Goal: Task Accomplishment & Management: Complete application form

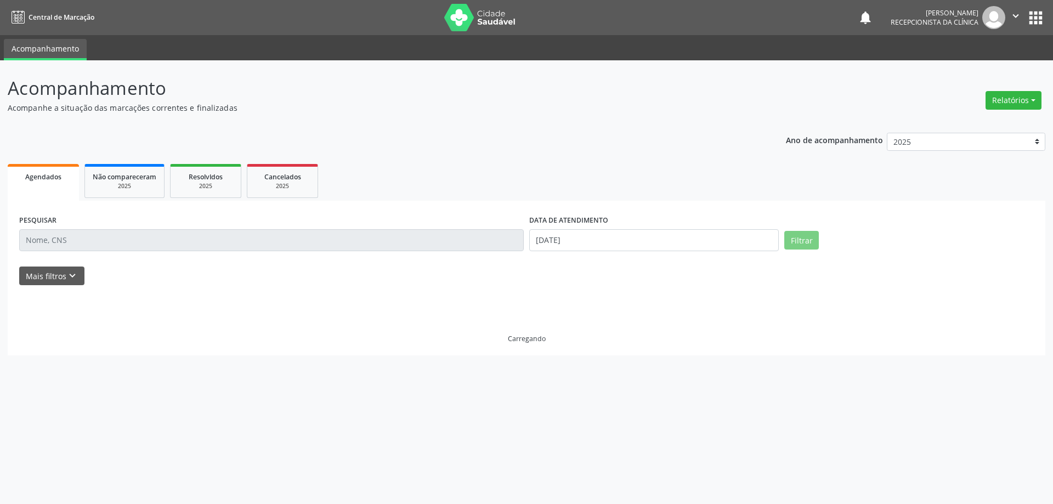
click at [252, 238] on input "text" at bounding box center [271, 240] width 504 height 22
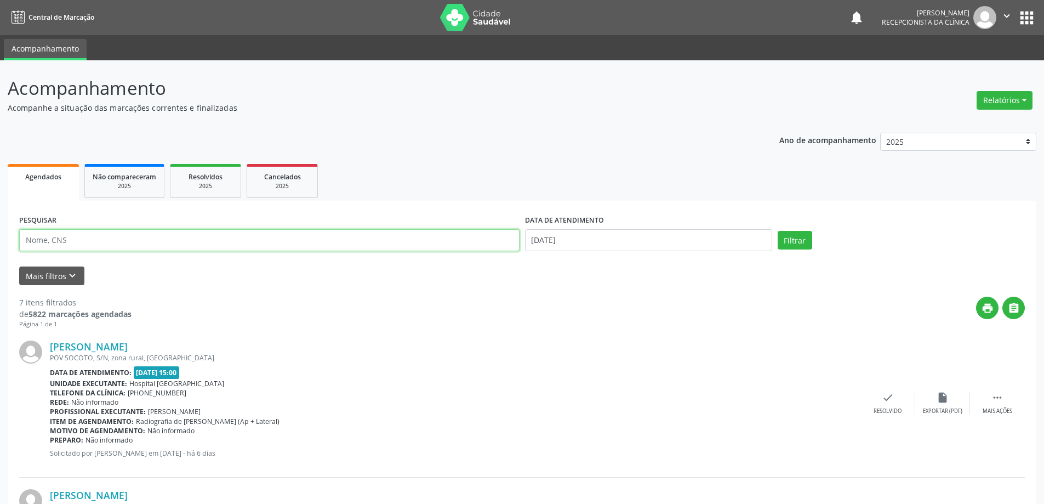
click at [264, 245] on input "text" at bounding box center [269, 240] width 501 height 22
type input "705003451128956"
click at [778, 231] on button "Filtrar" at bounding box center [795, 240] width 35 height 19
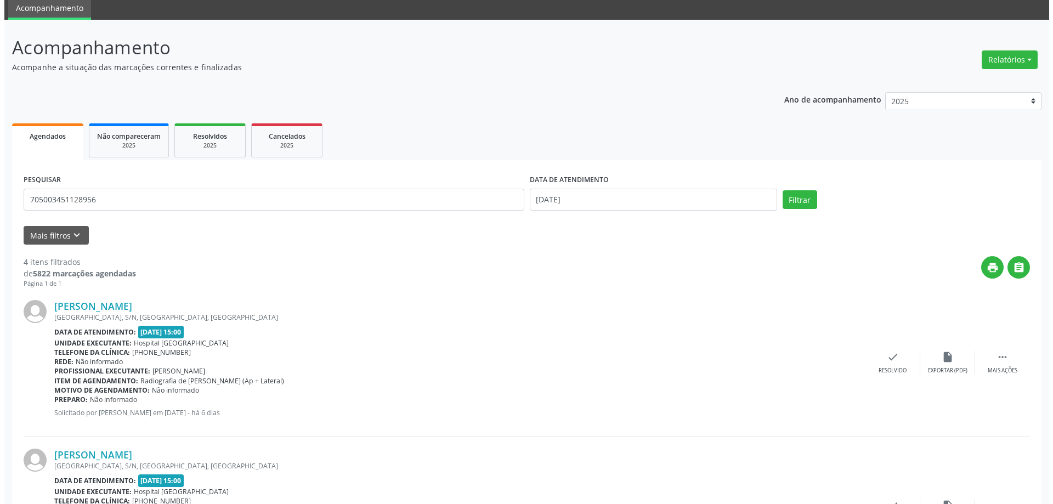
scroll to position [219, 0]
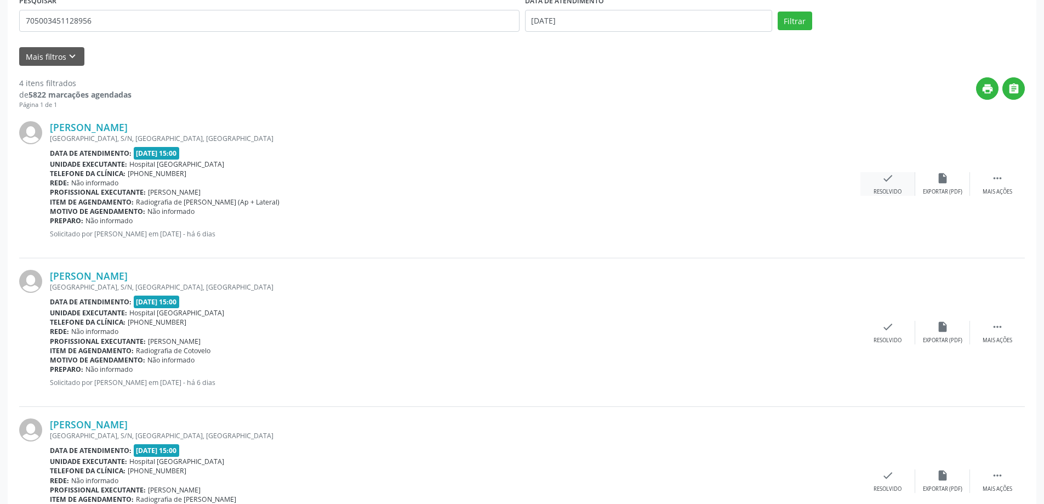
click at [883, 190] on div "Resolvido" at bounding box center [888, 192] width 28 height 8
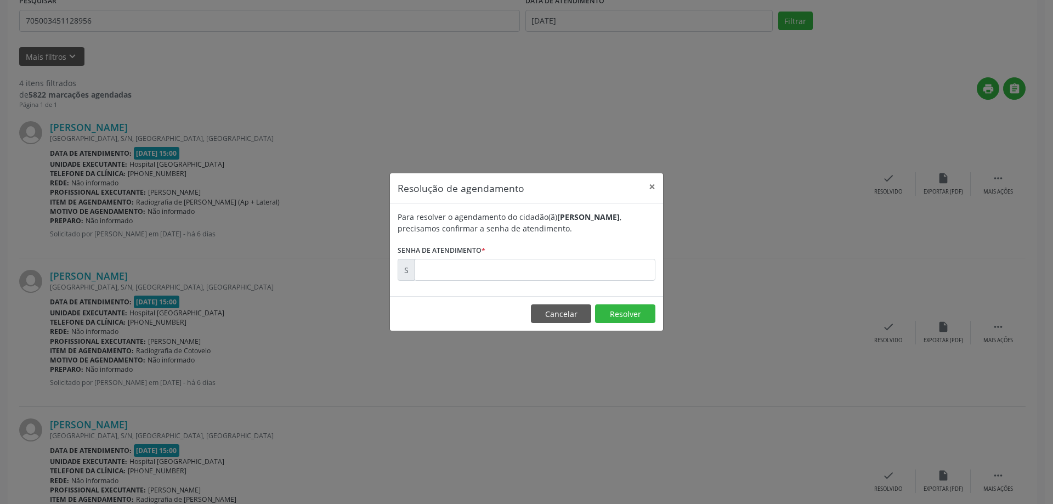
drag, startPoint x: 563, startPoint y: 282, endPoint x: 561, endPoint y: 273, distance: 9.6
click at [562, 279] on div "Para resolver o agendamento do cidadão(ã) [PERSON_NAME] , precisamos confirmar …" at bounding box center [526, 249] width 273 height 93
click at [561, 272] on input "text" at bounding box center [534, 270] width 241 height 22
type input "00170103"
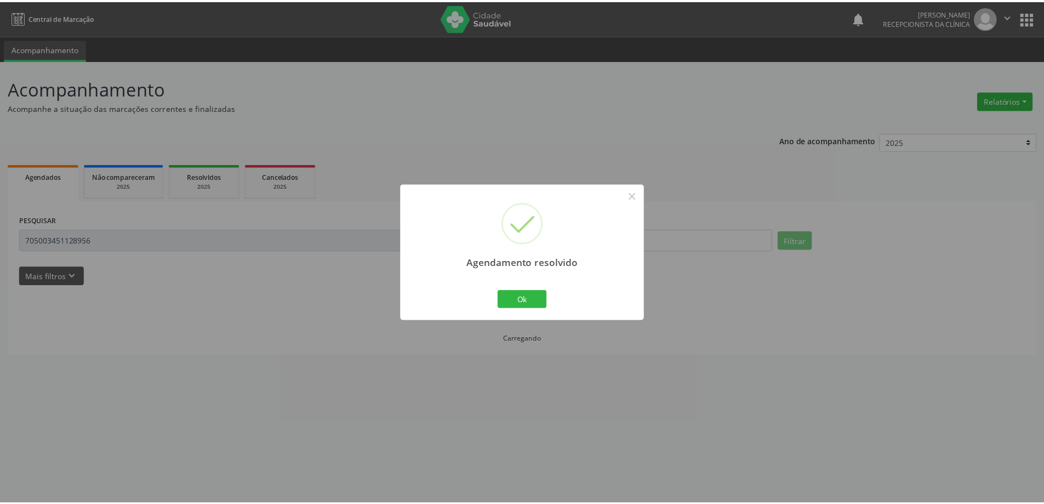
scroll to position [0, 0]
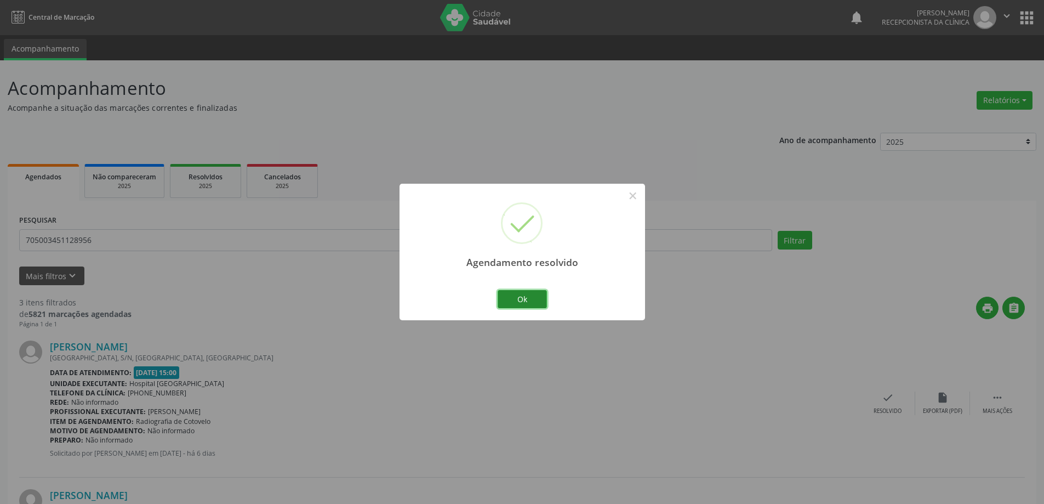
click at [538, 301] on button "Ok" at bounding box center [522, 299] width 49 height 19
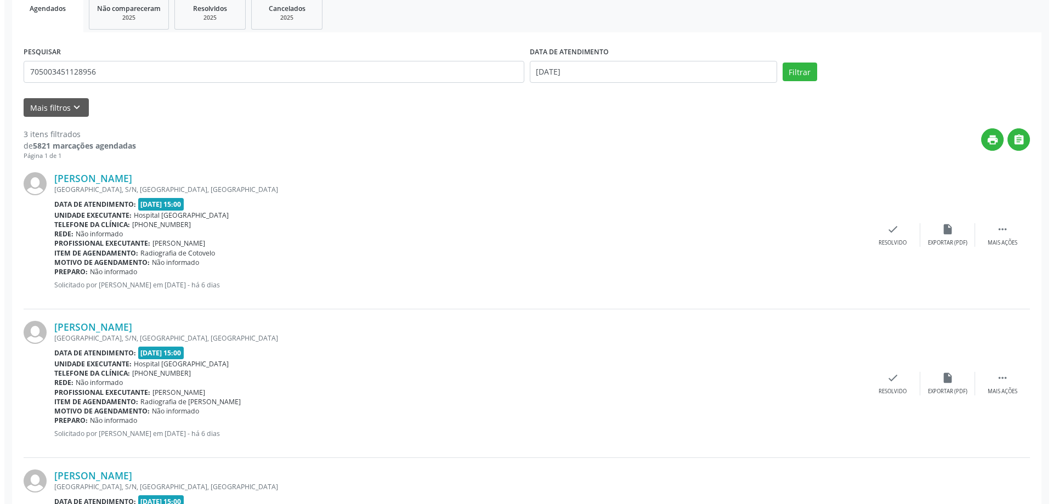
scroll to position [289, 0]
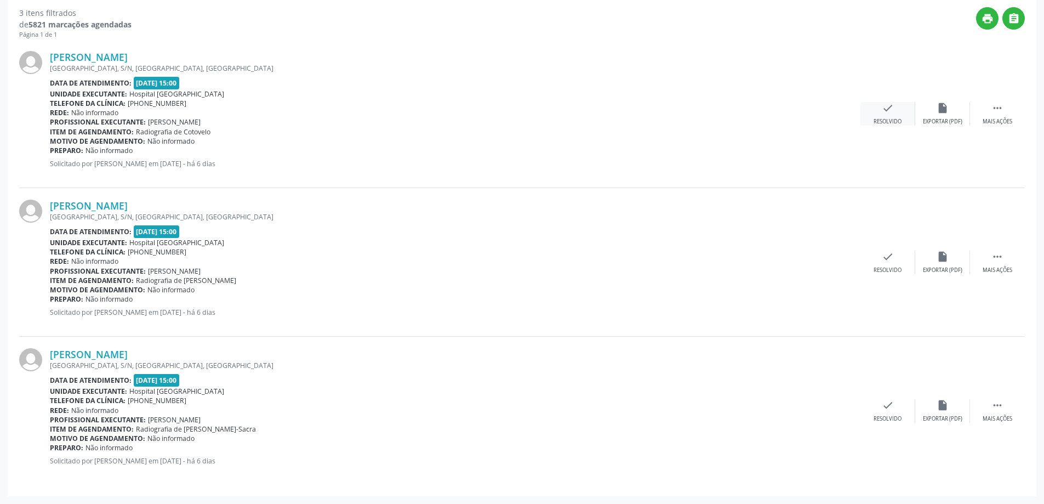
click at [894, 111] on div "check Resolvido" at bounding box center [888, 114] width 55 height 24
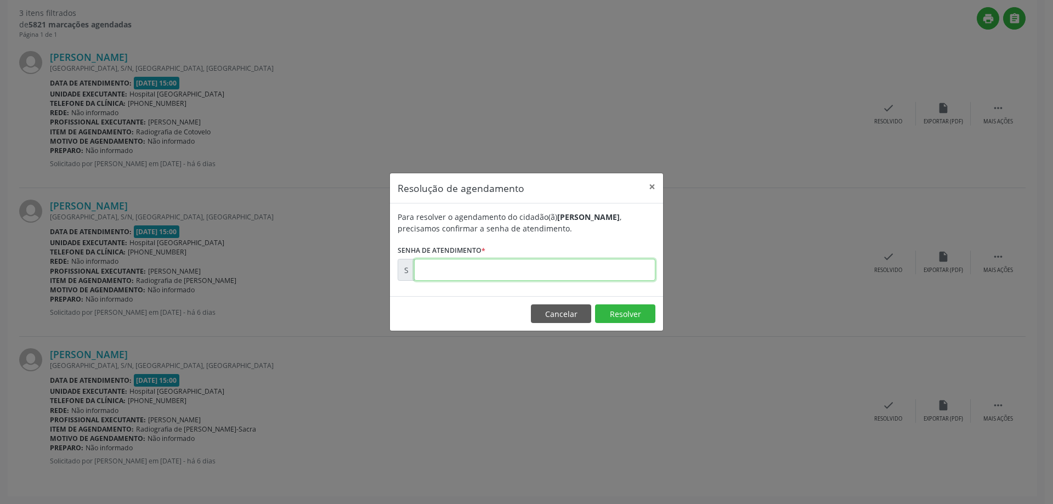
click at [606, 265] on input "text" at bounding box center [534, 270] width 241 height 22
type input "00170105"
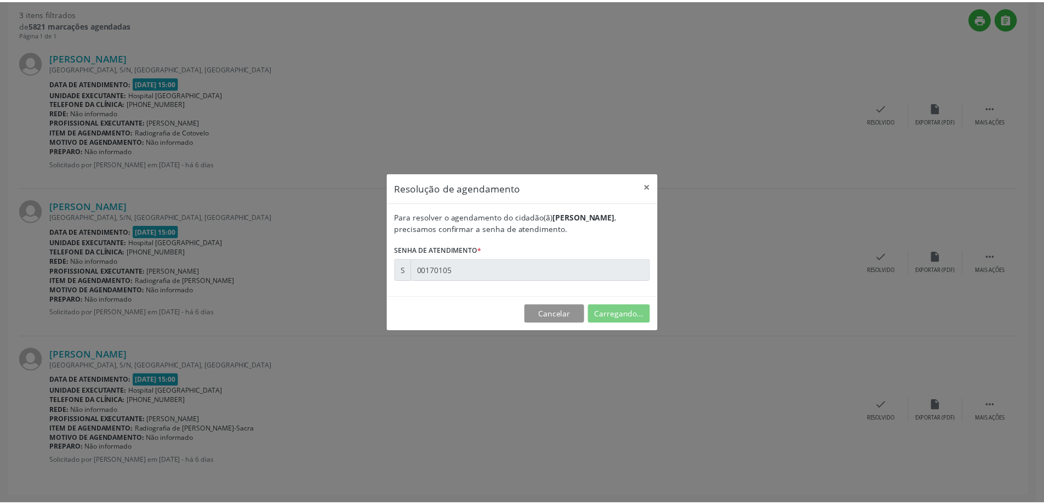
scroll to position [0, 0]
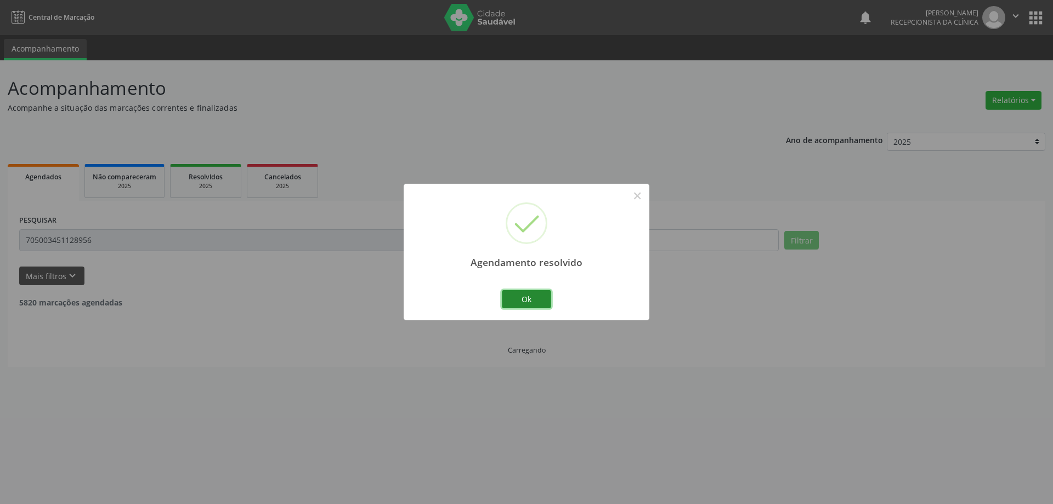
click at [535, 295] on button "Ok" at bounding box center [526, 299] width 49 height 19
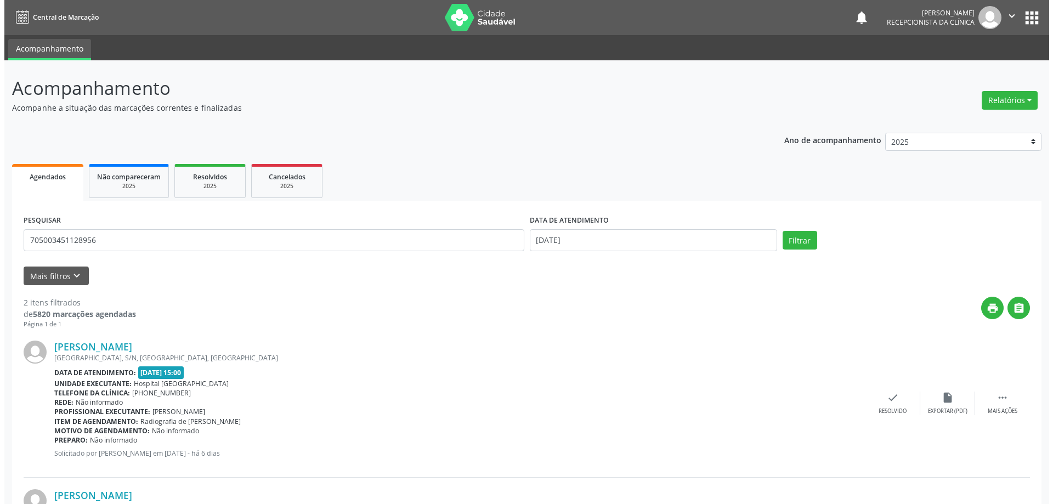
scroll to position [141, 0]
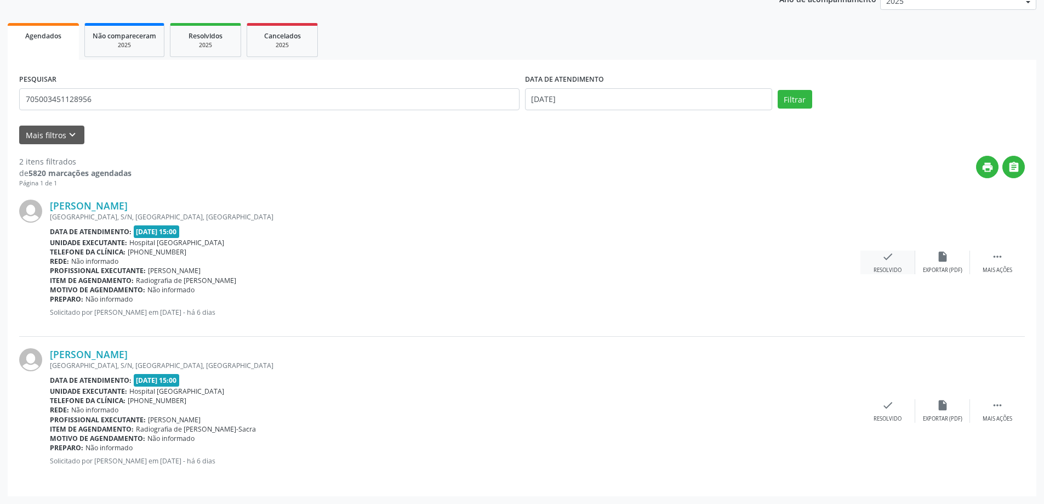
click at [880, 261] on div "check Resolvido" at bounding box center [888, 263] width 55 height 24
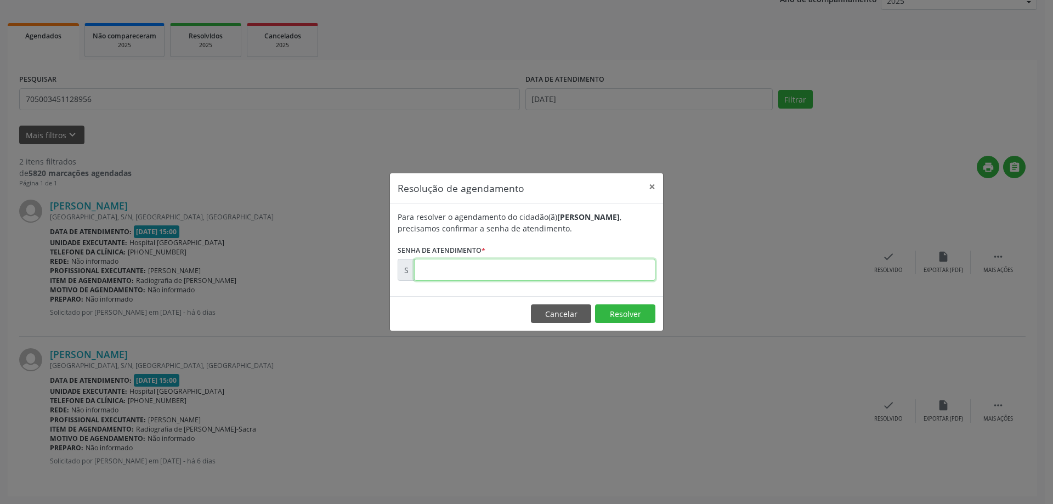
drag, startPoint x: 564, startPoint y: 266, endPoint x: 564, endPoint y: 276, distance: 9.9
click at [564, 271] on input "text" at bounding box center [534, 270] width 241 height 22
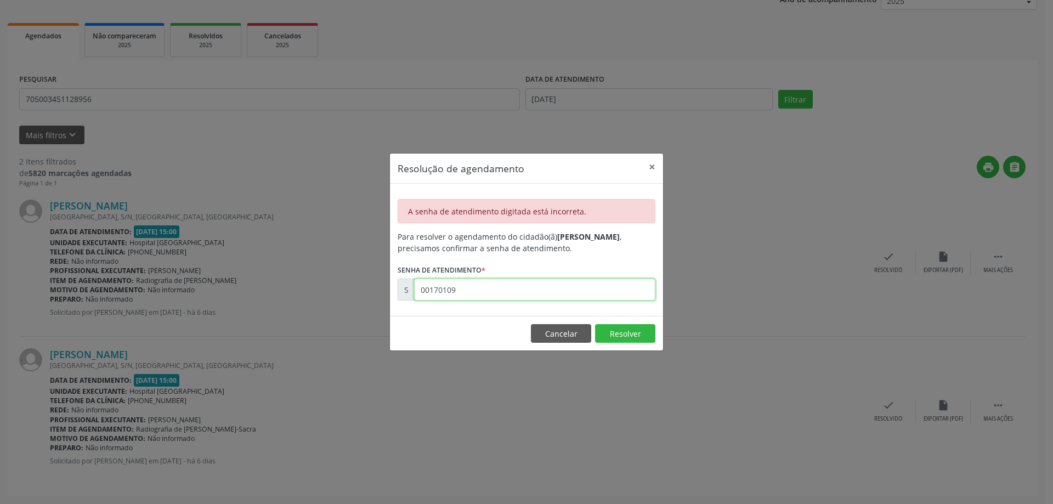
drag, startPoint x: 501, startPoint y: 287, endPoint x: 299, endPoint y: 288, distance: 201.2
click at [299, 288] on div "Resolução de agendamento × A senha de atendimento digitada está incorreta. Para…" at bounding box center [526, 252] width 1053 height 504
drag, startPoint x: 512, startPoint y: 292, endPoint x: 357, endPoint y: 286, distance: 154.7
click at [360, 287] on div "Resolução de agendamento × A senha de atendimento digitada está incorreta. Para…" at bounding box center [526, 252] width 1053 height 504
type input "00170109"
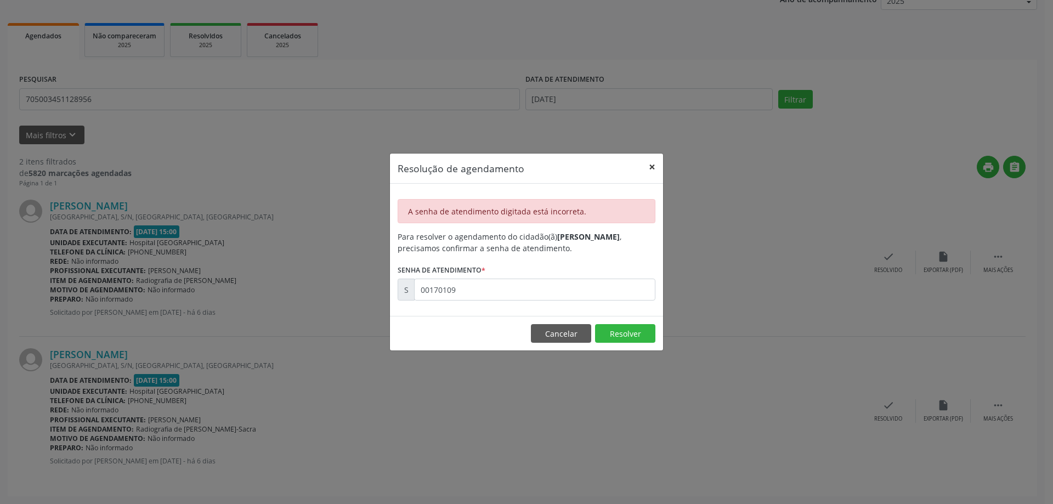
click at [650, 169] on button "×" at bounding box center [652, 166] width 22 height 27
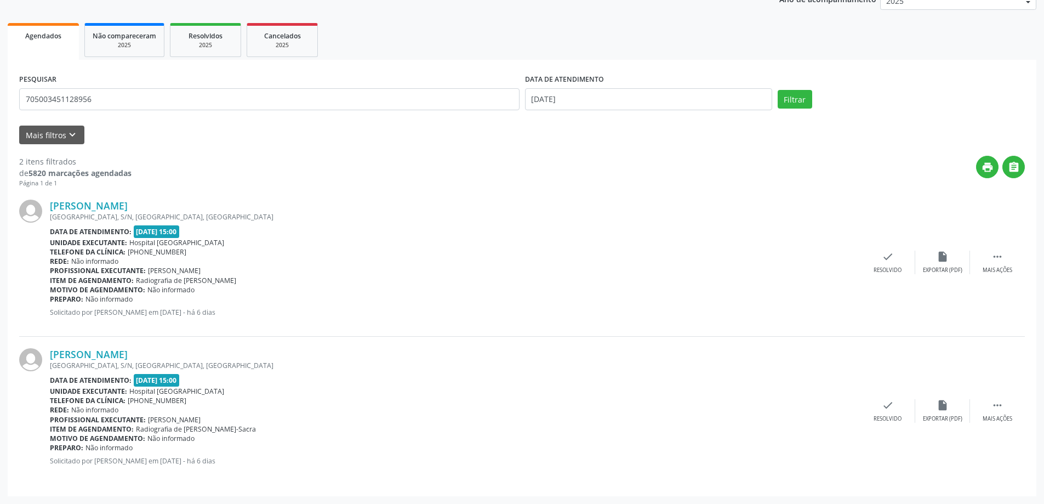
click at [269, 414] on div "Rede: Não informado" at bounding box center [455, 409] width 811 height 9
click at [300, 421] on div "Profissional executante: [PERSON_NAME]" at bounding box center [455, 419] width 811 height 9
click at [267, 277] on div "Item de agendamento: Radiografia de Bacia" at bounding box center [455, 280] width 811 height 9
click at [873, 257] on div "check Resolvido" at bounding box center [888, 263] width 55 height 24
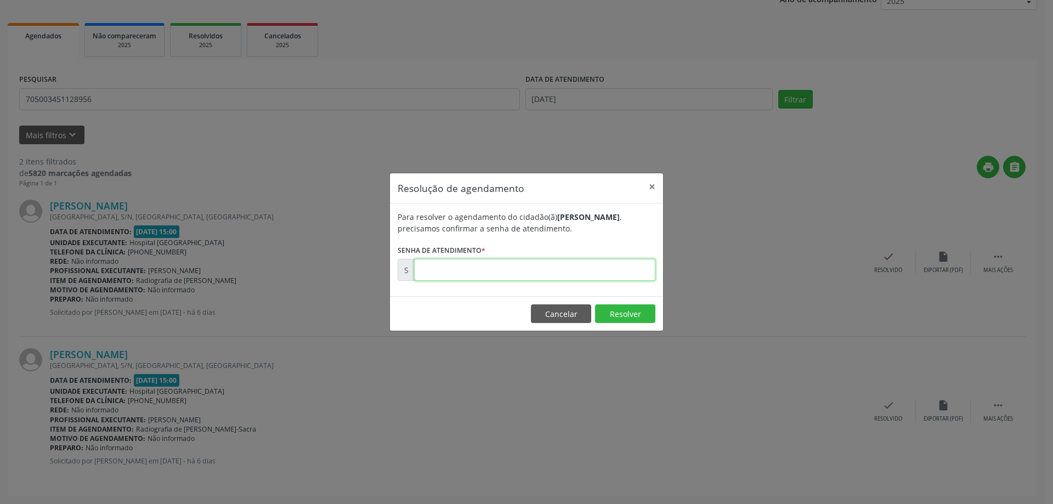
click at [551, 271] on input "text" at bounding box center [534, 270] width 241 height 22
type input "00170107"
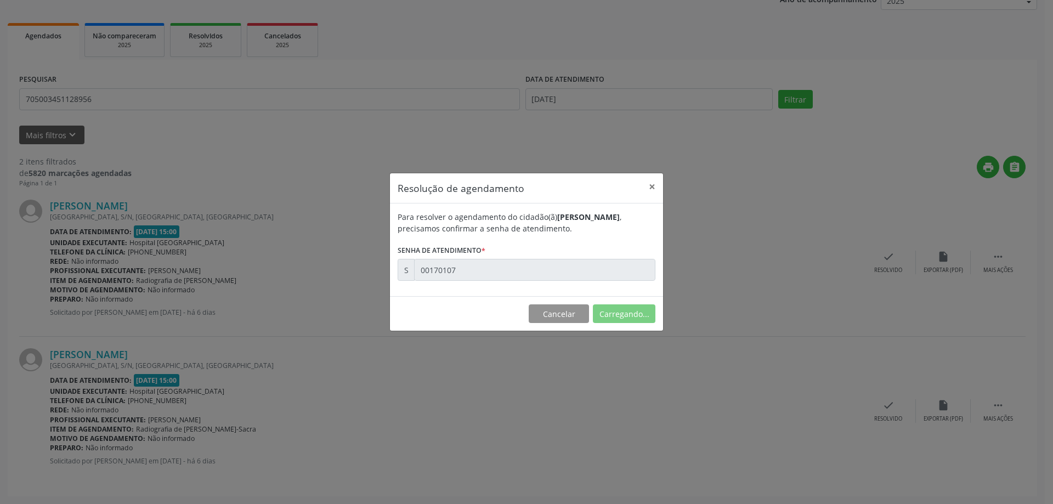
scroll to position [0, 0]
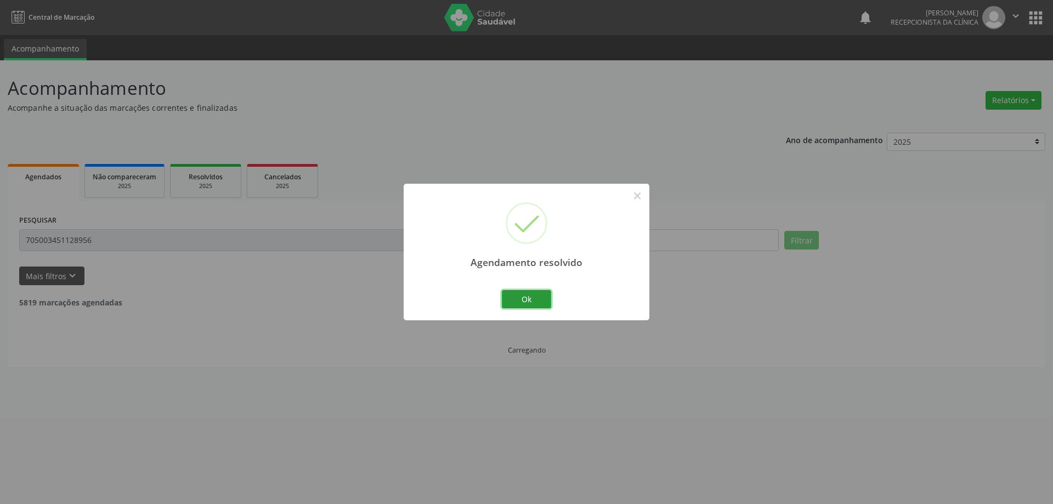
click at [527, 293] on button "Ok" at bounding box center [526, 299] width 49 height 19
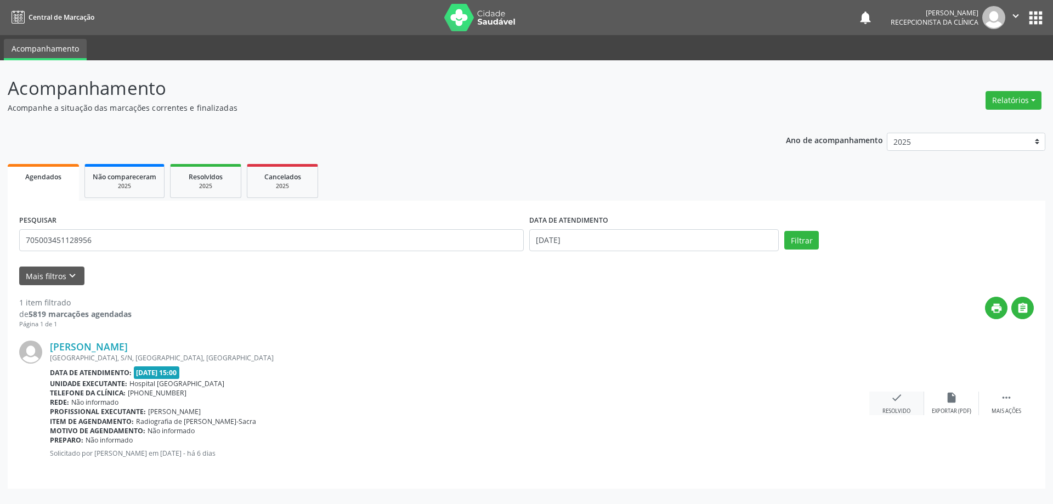
drag, startPoint x: 885, startPoint y: 406, endPoint x: 887, endPoint y: 412, distance: 5.7
click at [887, 412] on div "check Resolvido" at bounding box center [896, 403] width 55 height 24
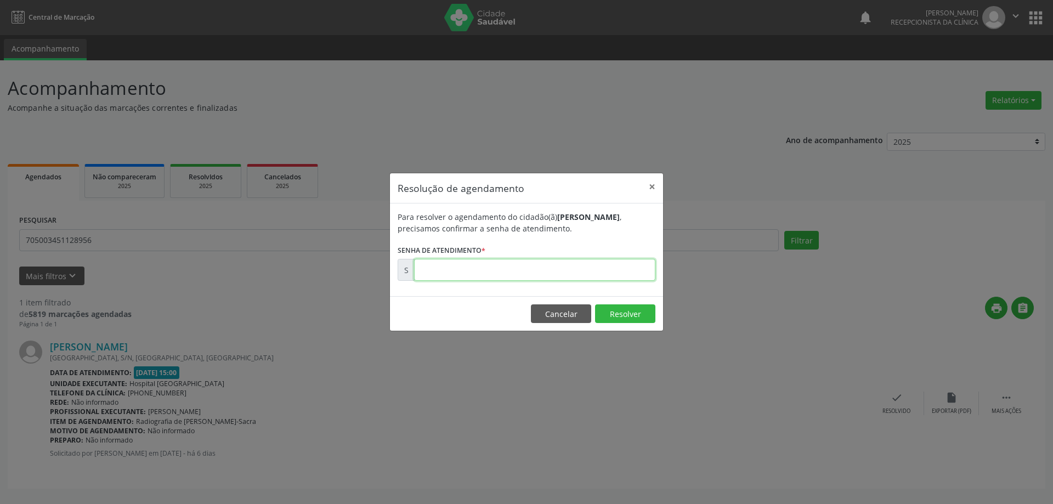
click at [564, 263] on input "text" at bounding box center [534, 270] width 241 height 22
type input "00170109"
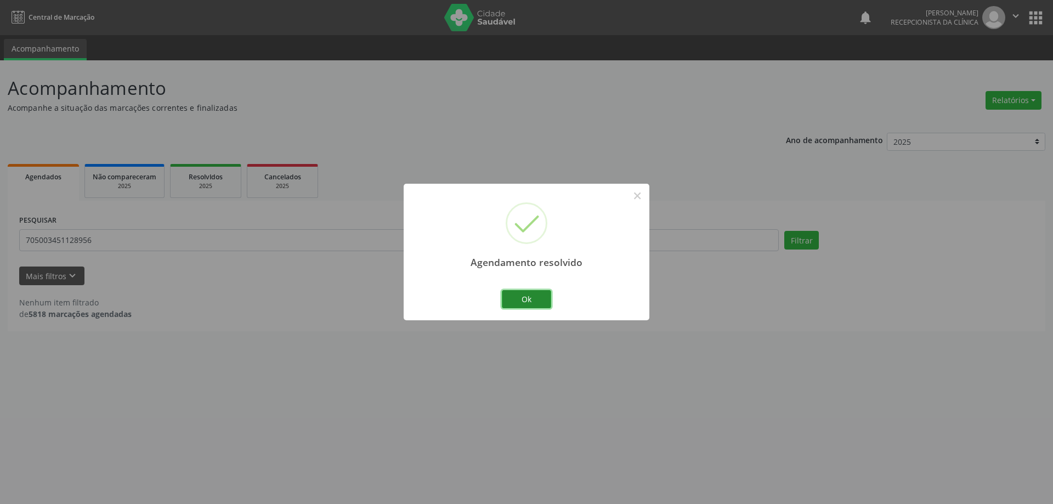
click at [535, 299] on button "Ok" at bounding box center [526, 299] width 49 height 19
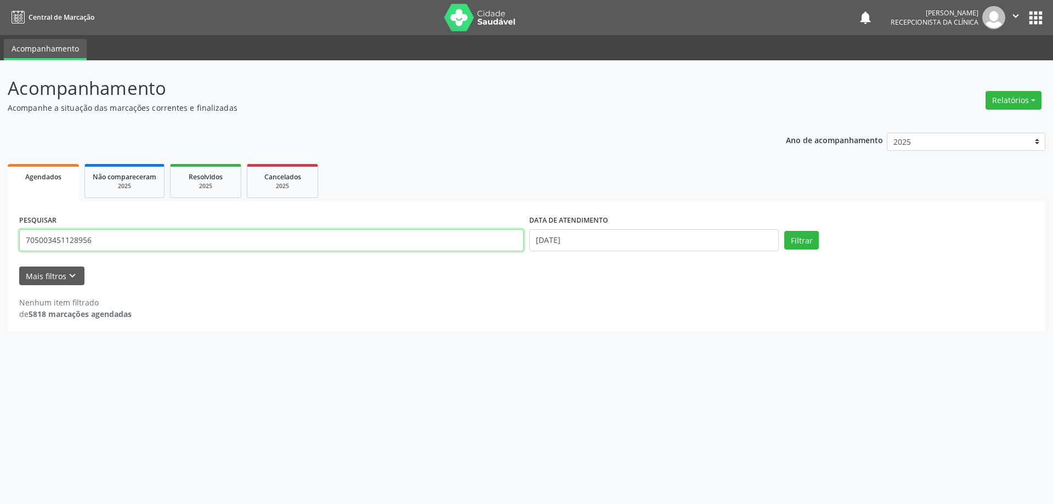
drag, startPoint x: 217, startPoint y: 240, endPoint x: 0, endPoint y: 259, distance: 217.3
click at [0, 259] on div "Acompanhamento Acompanhe a situação das marcações correntes e finalizadas Relat…" at bounding box center [526, 282] width 1053 height 444
type input "705401464614298"
click at [784, 231] on button "Filtrar" at bounding box center [801, 240] width 35 height 19
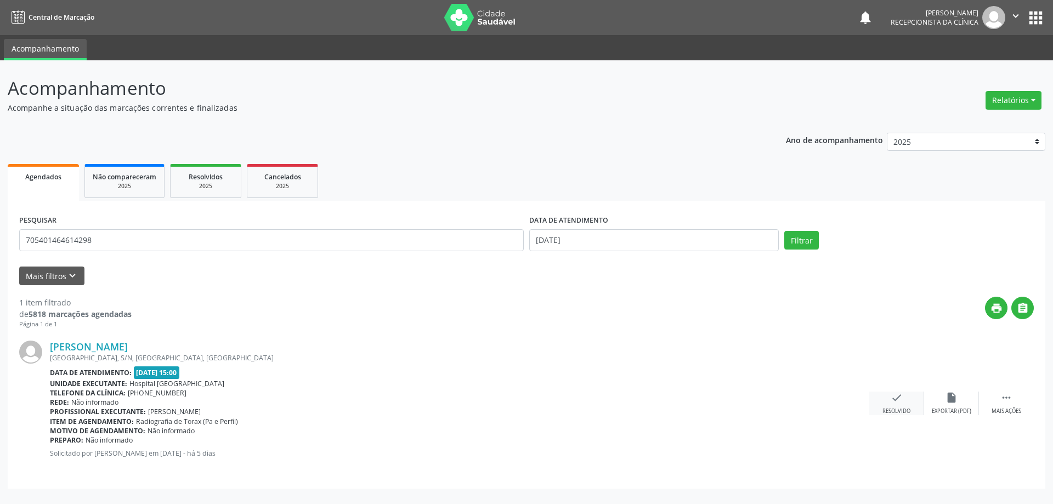
click at [905, 410] on div "Resolvido" at bounding box center [896, 411] width 28 height 8
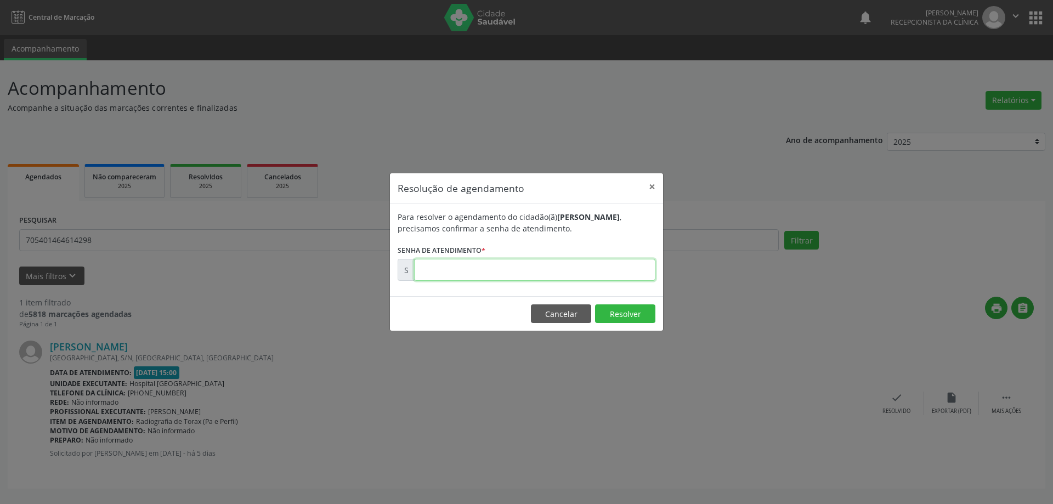
click at [468, 278] on input "text" at bounding box center [534, 270] width 241 height 22
type input "00170548"
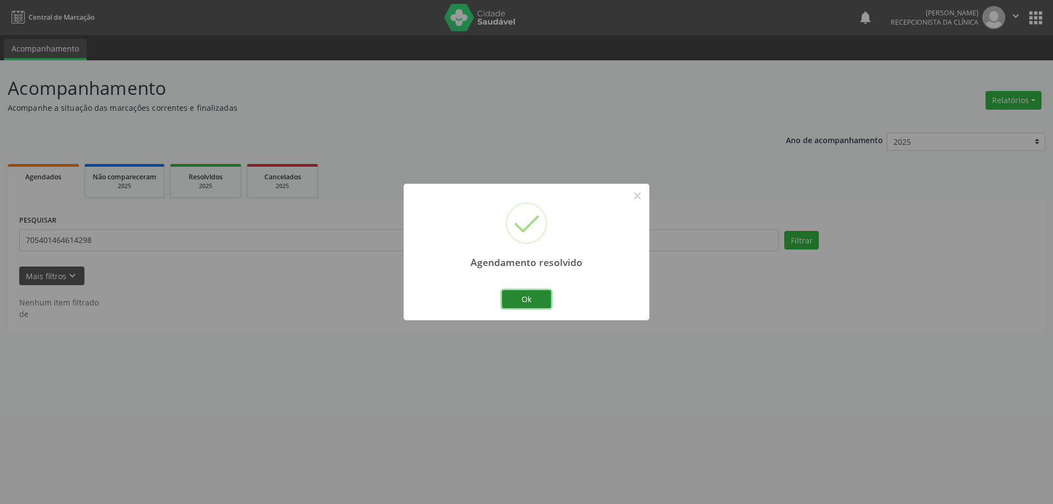
click at [534, 293] on button "Ok" at bounding box center [526, 299] width 49 height 19
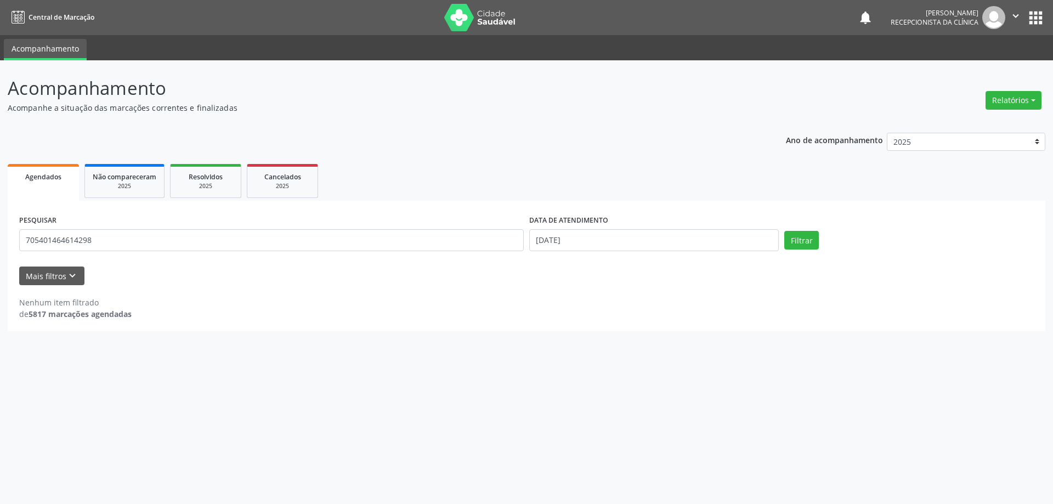
drag, startPoint x: 462, startPoint y: 463, endPoint x: 251, endPoint y: 336, distance: 245.7
click at [454, 460] on div "Acompanhamento Acompanhe a situação das marcações correntes e finalizadas Relat…" at bounding box center [526, 282] width 1053 height 444
